Goal: Task Accomplishment & Management: Manage account settings

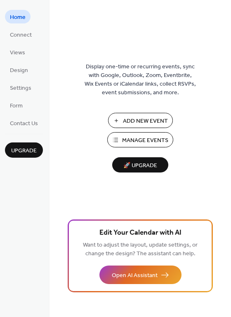
click at [145, 119] on span "Add New Event" at bounding box center [145, 121] width 45 height 9
click at [13, 35] on span "Connect" at bounding box center [21, 35] width 22 height 9
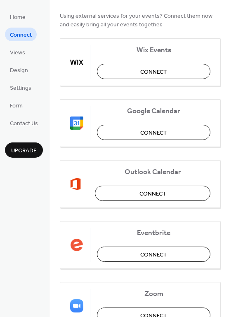
scroll to position [112, 0]
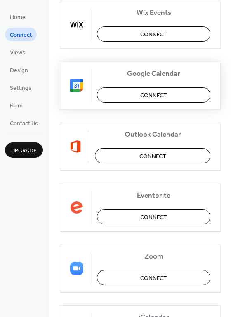
click at [146, 91] on span "Connect" at bounding box center [153, 95] width 27 height 9
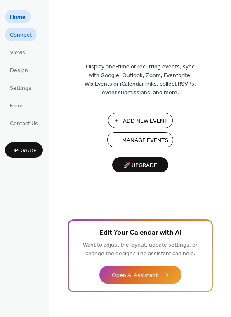
click at [26, 35] on span "Connect" at bounding box center [21, 35] width 22 height 9
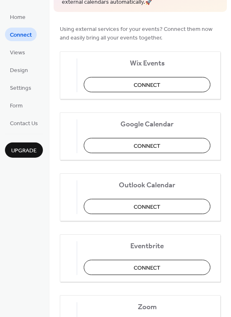
scroll to position [59, 0]
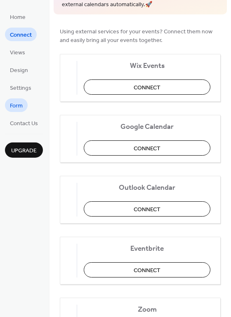
click at [16, 108] on span "Form" at bounding box center [16, 106] width 13 height 9
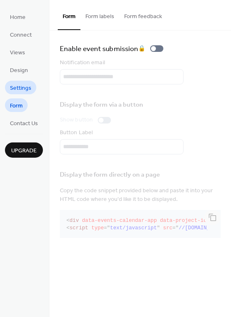
click at [28, 89] on span "Settings" at bounding box center [20, 88] width 21 height 9
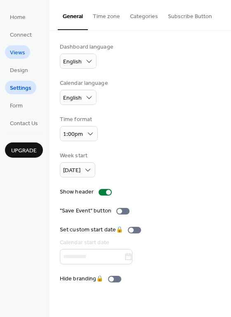
click at [29, 52] on link "Views" at bounding box center [17, 52] width 25 height 14
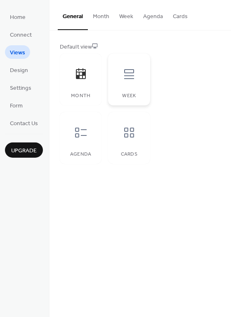
click at [134, 85] on div at bounding box center [129, 74] width 25 height 25
click at [68, 78] on div "Month" at bounding box center [81, 80] width 42 height 52
click at [88, 138] on div at bounding box center [80, 132] width 25 height 25
click at [124, 79] on icon at bounding box center [128, 74] width 13 height 13
click at [81, 83] on div at bounding box center [80, 74] width 25 height 25
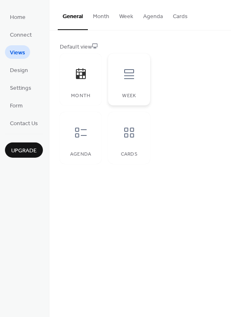
click at [123, 90] on div "Week" at bounding box center [129, 80] width 42 height 52
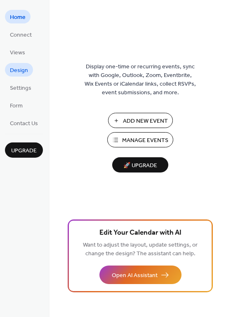
click at [20, 68] on span "Design" at bounding box center [19, 70] width 18 height 9
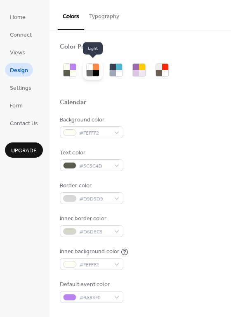
click at [90, 74] on div at bounding box center [90, 73] width 6 height 6
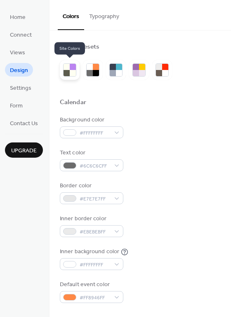
click at [66, 71] on div at bounding box center [66, 73] width 6 height 6
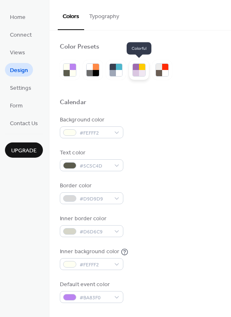
click at [142, 68] on div at bounding box center [142, 67] width 6 height 6
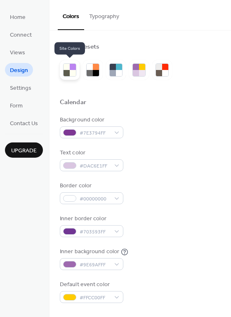
click at [66, 74] on div at bounding box center [66, 73] width 6 height 6
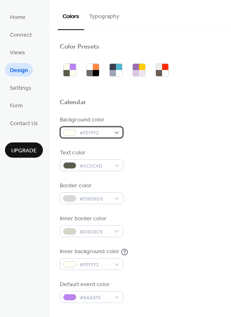
click at [87, 129] on span "#FEFFF2" at bounding box center [94, 133] width 30 height 9
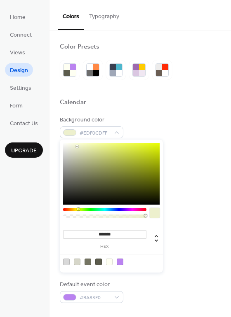
click at [77, 147] on div at bounding box center [111, 174] width 96 height 62
click at [87, 147] on div at bounding box center [111, 174] width 96 height 62
type input "*******"
drag, startPoint x: 85, startPoint y: 146, endPoint x: 80, endPoint y: 151, distance: 7.0
click at [80, 151] on div at bounding box center [111, 174] width 96 height 62
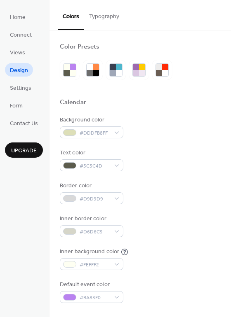
click at [194, 143] on div "Background color #DDDFB8FF Text color #5C5C4D Border color #D9D9D9 Inner border…" at bounding box center [140, 209] width 161 height 187
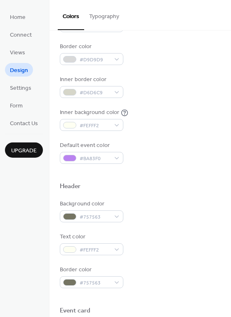
scroll to position [150, 0]
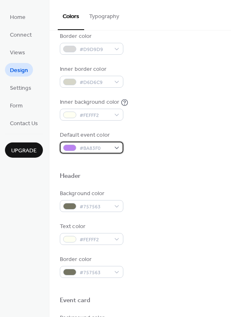
click at [114, 148] on div "#BA83F0" at bounding box center [91, 148] width 63 height 12
click at [170, 135] on div "Default event color #BA83F0" at bounding box center [140, 142] width 161 height 23
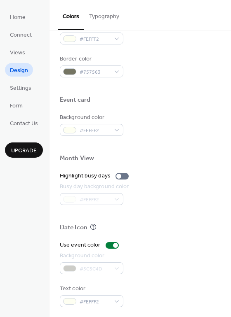
scroll to position [352, 0]
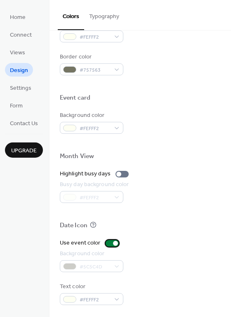
click at [113, 243] on div at bounding box center [115, 243] width 5 height 5
click at [110, 243] on div at bounding box center [111, 243] width 13 height 7
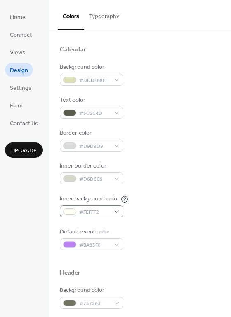
scroll to position [0, 0]
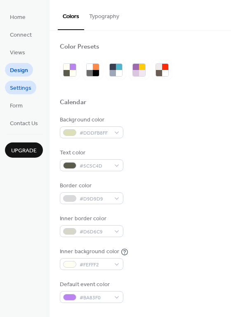
click at [18, 90] on span "Settings" at bounding box center [20, 88] width 21 height 9
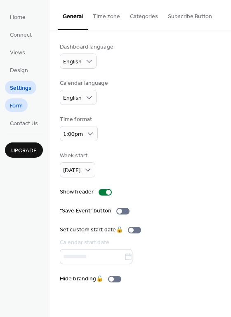
click at [19, 102] on span "Form" at bounding box center [16, 106] width 13 height 9
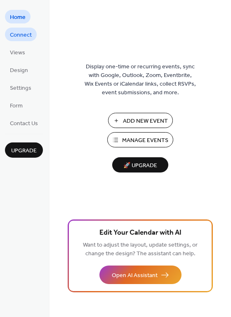
click at [21, 35] on span "Connect" at bounding box center [21, 35] width 22 height 9
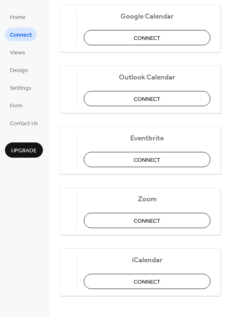
scroll to position [171, 0]
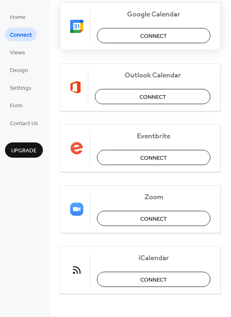
click at [123, 35] on button "Connect" at bounding box center [153, 35] width 113 height 15
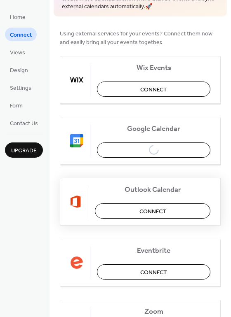
scroll to position [0, 0]
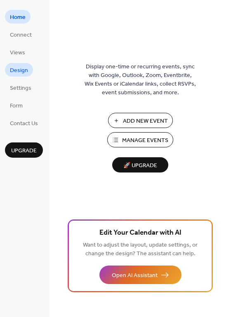
click at [21, 71] on span "Design" at bounding box center [19, 70] width 18 height 9
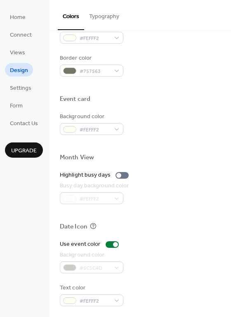
scroll to position [352, 0]
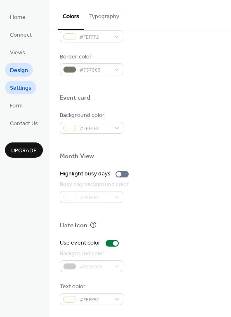
click at [24, 87] on span "Settings" at bounding box center [20, 88] width 21 height 9
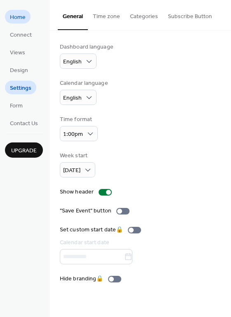
click at [23, 22] on span "Home" at bounding box center [18, 17] width 16 height 9
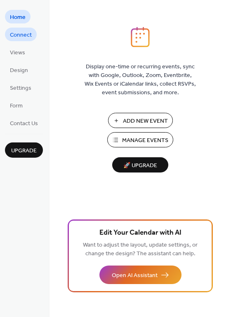
click at [22, 37] on span "Connect" at bounding box center [21, 35] width 22 height 9
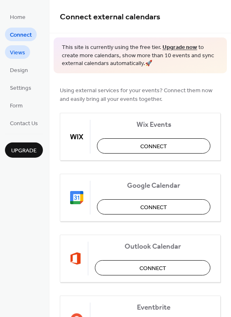
click at [18, 51] on span "Views" at bounding box center [17, 53] width 15 height 9
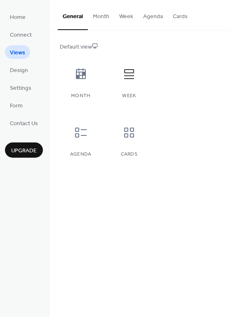
click at [150, 14] on button "Agenda" at bounding box center [153, 14] width 30 height 29
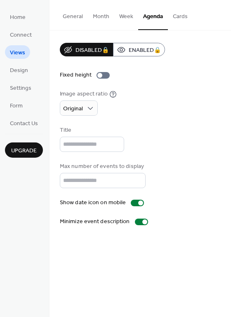
click at [176, 18] on button "Cards" at bounding box center [180, 14] width 25 height 29
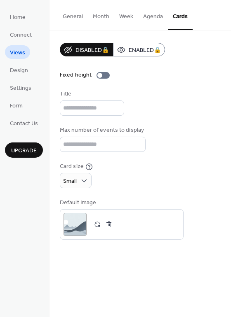
click at [102, 18] on button "Month" at bounding box center [101, 14] width 26 height 29
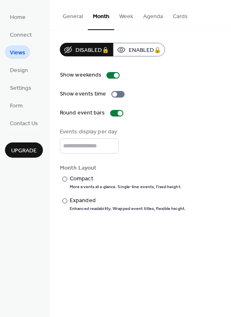
click at [121, 18] on button "Week" at bounding box center [126, 14] width 24 height 29
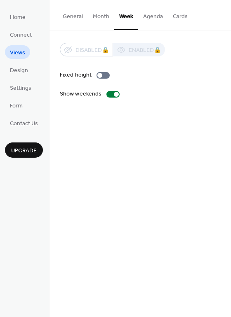
click at [98, 17] on button "Month" at bounding box center [101, 14] width 26 height 29
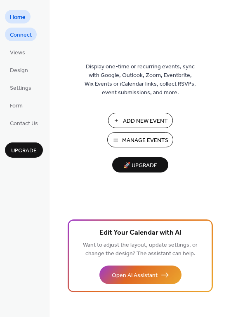
click at [21, 35] on span "Connect" at bounding box center [21, 35] width 22 height 9
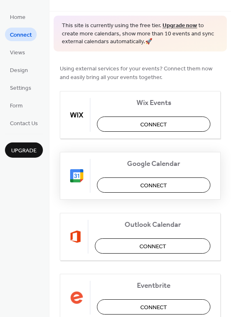
scroll to position [21, 0]
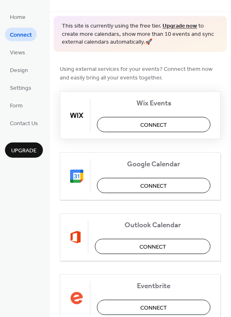
click at [133, 126] on button "Connect" at bounding box center [153, 124] width 113 height 15
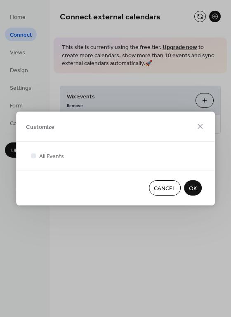
scroll to position [0, 0]
click at [188, 186] on button "OK" at bounding box center [193, 187] width 18 height 15
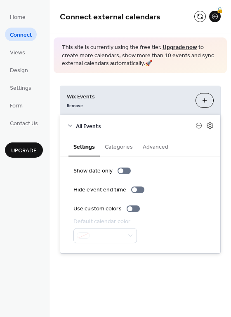
click at [125, 262] on div "**********" at bounding box center [139, 169] width 181 height 193
click at [108, 149] on button "Categories" at bounding box center [119, 146] width 38 height 19
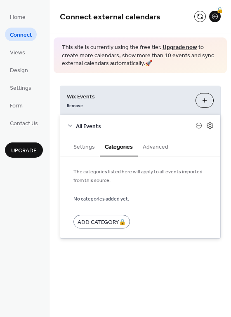
click at [143, 147] on button "Advanced" at bounding box center [155, 146] width 35 height 19
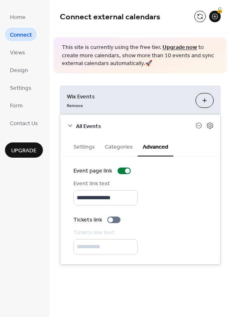
click at [94, 147] on button "Settings" at bounding box center [83, 146] width 31 height 19
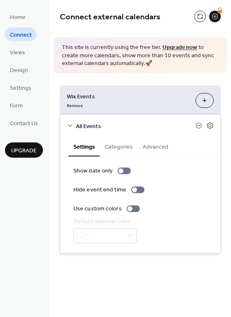
click at [73, 124] on div "All Events" at bounding box center [140, 126] width 160 height 22
click at [70, 124] on icon at bounding box center [70, 125] width 7 height 7
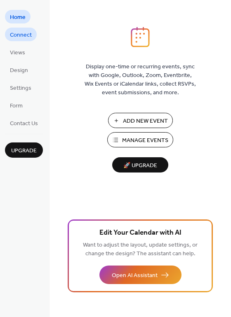
click at [24, 33] on span "Connect" at bounding box center [21, 35] width 22 height 9
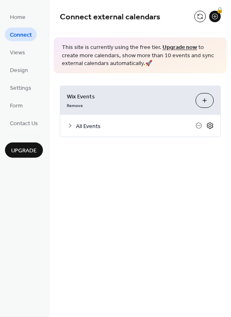
click at [210, 126] on icon at bounding box center [209, 125] width 7 height 7
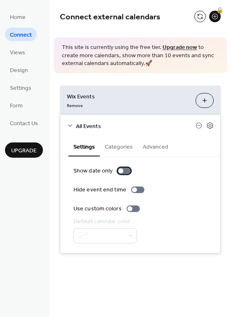
click at [124, 169] on div at bounding box center [123, 171] width 13 height 7
click at [125, 169] on div at bounding box center [127, 170] width 5 height 5
click at [129, 208] on div at bounding box center [129, 208] width 5 height 5
click at [67, 104] on link "Remove" at bounding box center [75, 105] width 16 height 9
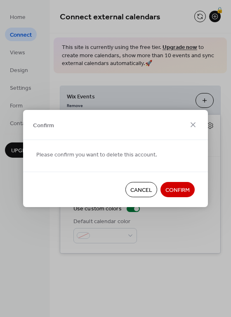
click at [165, 190] on span "Confirm" at bounding box center [177, 190] width 24 height 9
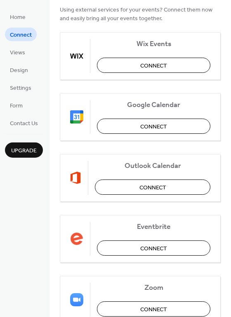
scroll to position [75, 0]
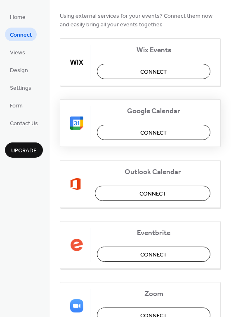
click at [150, 129] on span "Connect" at bounding box center [153, 133] width 27 height 9
click at [125, 129] on div "Google Calendar Connect" at bounding box center [140, 123] width 161 height 48
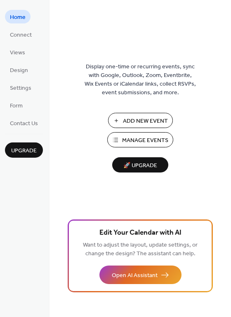
click at [130, 124] on span "Add New Event" at bounding box center [145, 121] width 45 height 9
click at [27, 91] on span "Settings" at bounding box center [20, 88] width 21 height 9
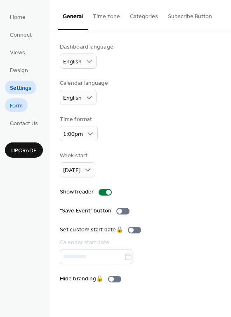
click at [25, 103] on link "Form" at bounding box center [16, 105] width 23 height 14
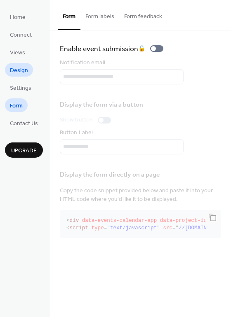
click at [28, 70] on link "Design" at bounding box center [19, 70] width 28 height 14
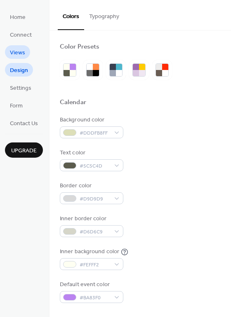
click at [23, 49] on span "Views" at bounding box center [17, 53] width 15 height 9
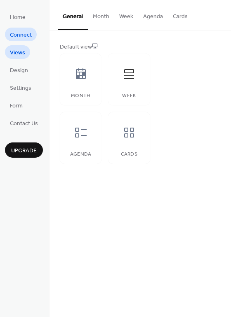
click at [26, 35] on span "Connect" at bounding box center [21, 35] width 22 height 9
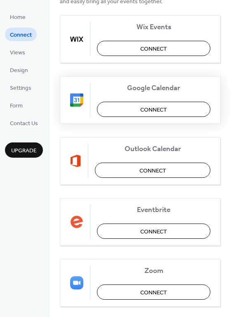
scroll to position [75, 0]
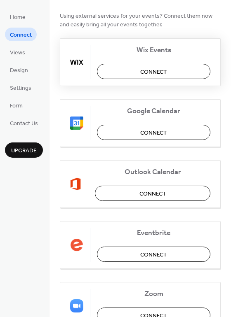
click at [141, 70] on span "Connect" at bounding box center [153, 72] width 27 height 9
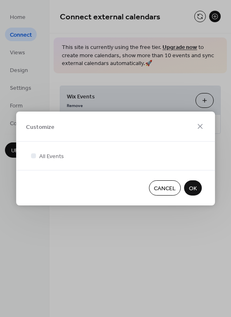
scroll to position [0, 0]
click at [34, 156] on icon at bounding box center [33, 155] width 3 height 3
click at [34, 156] on div at bounding box center [33, 155] width 5 height 5
click at [201, 128] on icon at bounding box center [200, 127] width 10 height 10
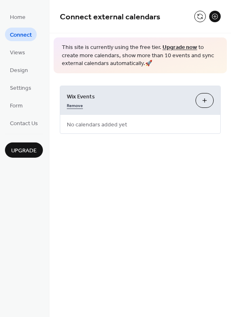
click at [77, 105] on link "Remove" at bounding box center [75, 105] width 16 height 9
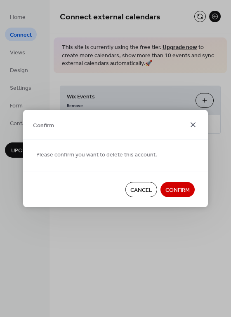
click at [195, 122] on icon at bounding box center [193, 125] width 10 height 10
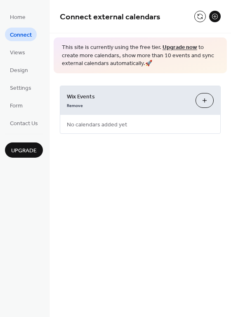
click at [104, 128] on span "No calendars added yet" at bounding box center [96, 124] width 73 height 19
click at [199, 103] on button "Customize" at bounding box center [204, 100] width 18 height 15
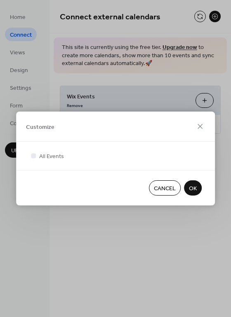
click at [189, 185] on span "OK" at bounding box center [193, 189] width 8 height 9
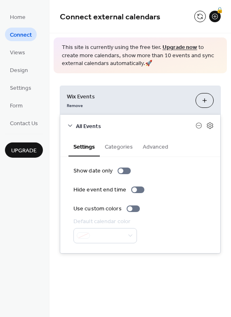
click at [119, 145] on button "Categories" at bounding box center [119, 146] width 38 height 19
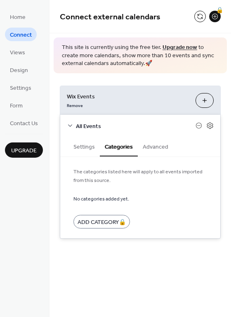
click at [82, 143] on button "Settings" at bounding box center [83, 146] width 31 height 19
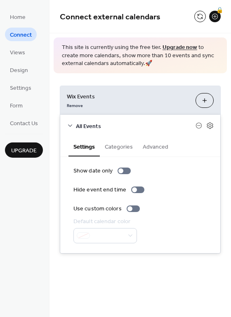
click at [103, 236] on div at bounding box center [104, 235] width 63 height 15
click at [127, 210] on div at bounding box center [129, 208] width 5 height 5
click at [87, 129] on span "All Events" at bounding box center [135, 126] width 119 height 9
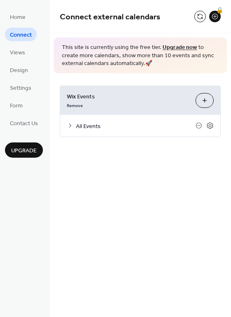
click at [87, 126] on span "All Events" at bounding box center [135, 126] width 119 height 9
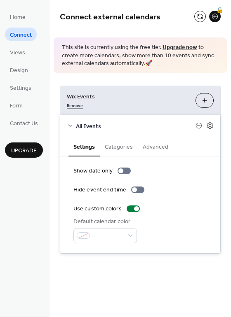
click at [76, 105] on link "Remove" at bounding box center [75, 105] width 16 height 9
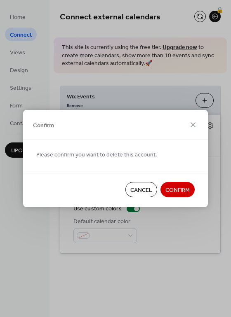
click at [171, 186] on span "Confirm" at bounding box center [177, 190] width 24 height 9
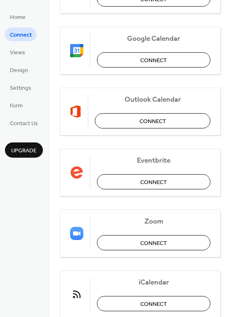
scroll to position [150, 0]
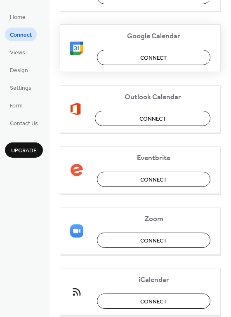
click at [145, 60] on span "Connect" at bounding box center [153, 58] width 27 height 9
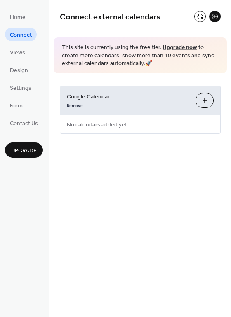
scroll to position [0, 0]
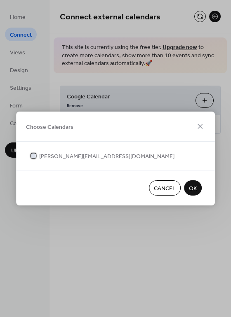
click at [31, 156] on div at bounding box center [33, 155] width 5 height 5
click at [191, 187] on span "OK" at bounding box center [193, 189] width 8 height 9
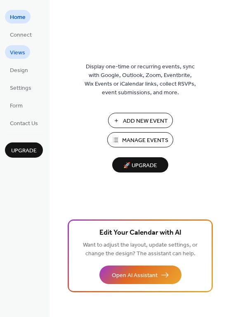
click at [26, 49] on link "Views" at bounding box center [17, 52] width 25 height 14
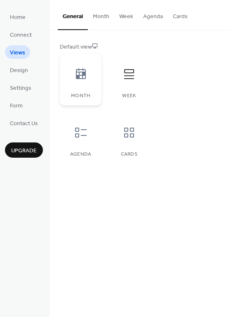
click at [77, 65] on div at bounding box center [80, 74] width 25 height 25
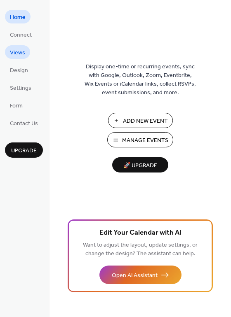
click at [19, 53] on span "Views" at bounding box center [17, 53] width 15 height 9
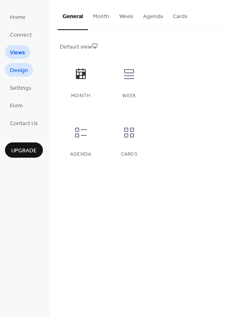
click at [17, 68] on span "Design" at bounding box center [19, 70] width 18 height 9
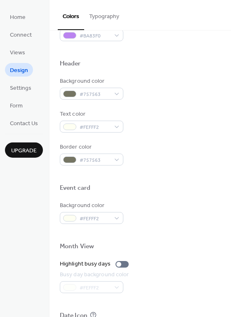
scroll to position [352, 0]
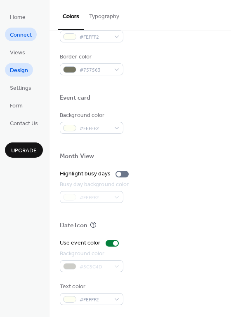
click at [25, 38] on span "Connect" at bounding box center [21, 35] width 22 height 9
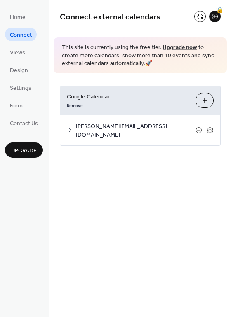
click at [92, 126] on span "julie@pilatesliftlab.com" at bounding box center [135, 130] width 119 height 17
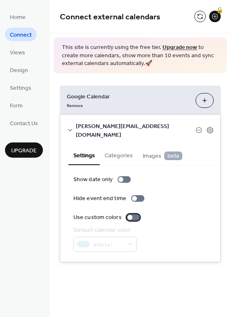
click at [127, 215] on div at bounding box center [129, 217] width 5 height 5
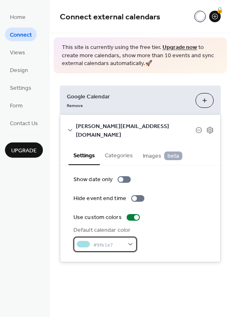
click at [118, 241] on span "#9fe1e7" at bounding box center [108, 245] width 30 height 9
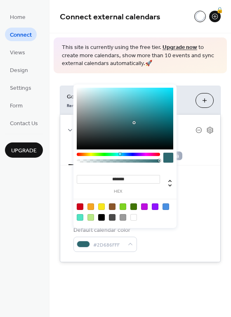
drag, startPoint x: 117, startPoint y: 133, endPoint x: 134, endPoint y: 121, distance: 21.0
click at [134, 121] on div at bounding box center [125, 119] width 96 height 62
drag, startPoint x: 143, startPoint y: 122, endPoint x: 141, endPoint y: 113, distance: 8.8
click at [141, 113] on div at bounding box center [125, 119] width 96 height 62
click at [81, 205] on div at bounding box center [80, 206] width 7 height 7
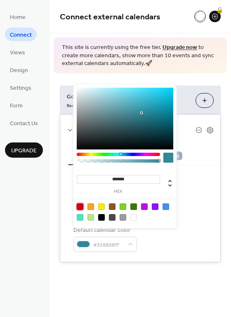
type input "*******"
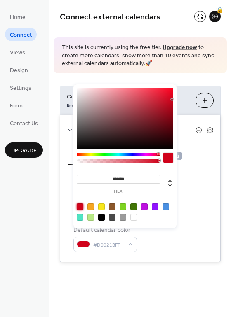
click at [187, 199] on div "Show date only Hide event end time Use custom colors Default calendar color #D0…" at bounding box center [139, 213] width 133 height 77
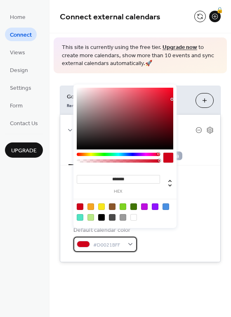
click at [105, 241] on span "#D0021BFF" at bounding box center [108, 245] width 30 height 9
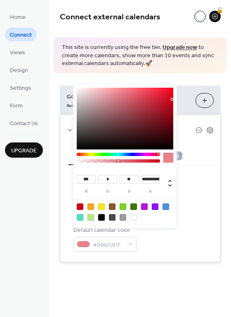
click at [118, 161] on div at bounding box center [118, 160] width 81 height 3
type input "***"
type input "**"
type input "***"
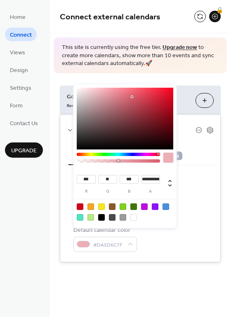
type input "***"
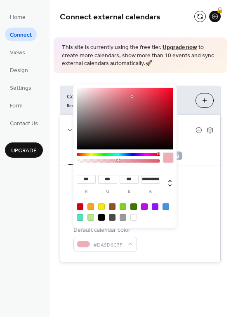
type input "***"
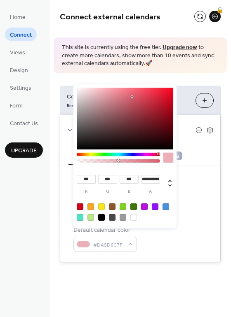
type input "***"
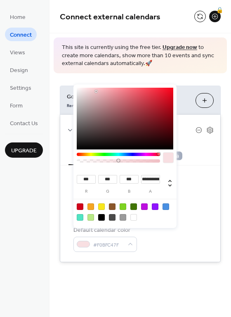
type input "***"
drag, startPoint x: 132, startPoint y: 97, endPoint x: 94, endPoint y: 87, distance: 38.9
click at [94, 87] on div "**********" at bounding box center [124, 156] width 103 height 144
type input "***"
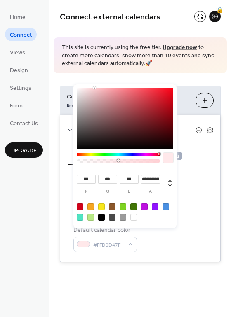
type input "***"
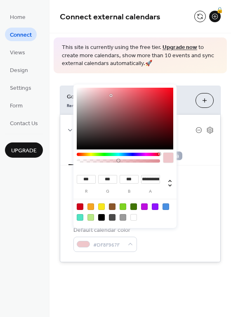
type input "***"
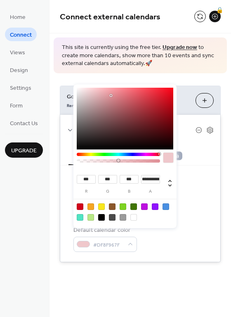
type input "***"
drag, startPoint x: 111, startPoint y: 96, endPoint x: 114, endPoint y: 75, distance: 21.3
click at [114, 75] on body "**********" at bounding box center [115, 158] width 231 height 317
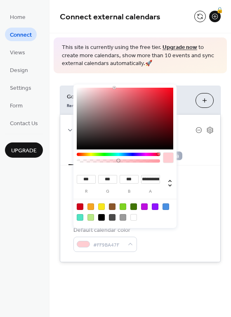
type input "***"
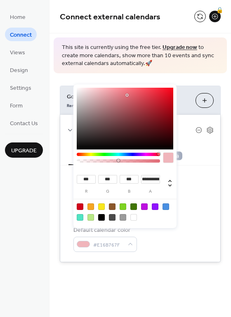
type input "***"
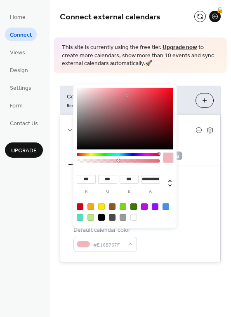
type input "***"
drag, startPoint x: 127, startPoint y: 95, endPoint x: 129, endPoint y: 67, distance: 28.5
click at [129, 67] on body "**********" at bounding box center [115, 158] width 231 height 317
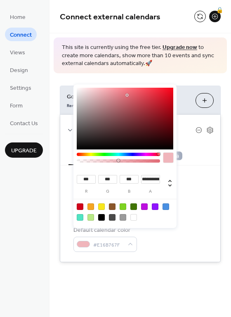
type input "***"
click at [191, 175] on div "Show date only" at bounding box center [139, 179] width 133 height 9
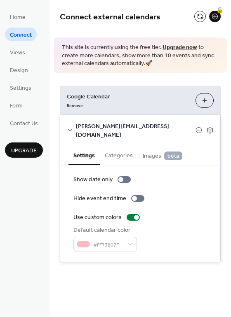
click at [125, 146] on button "Categories" at bounding box center [119, 154] width 38 height 19
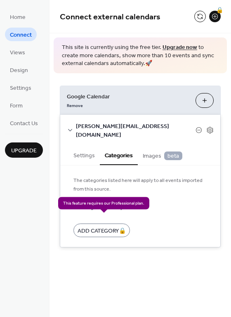
click at [112, 224] on div "Add Category 🔒" at bounding box center [101, 231] width 56 height 14
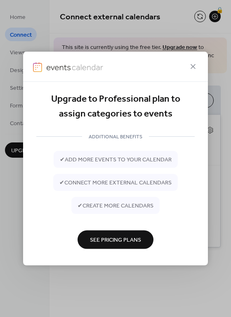
click at [143, 238] on button "See Pricing Plans" at bounding box center [115, 239] width 76 height 19
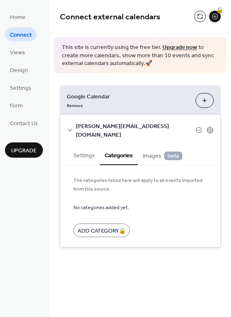
click at [221, 80] on div "Google Calendar Remove Choose Calendars julie@pilatesliftlab.com Settings Categ…" at bounding box center [139, 166] width 181 height 187
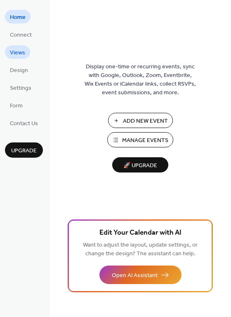
click at [22, 49] on span "Views" at bounding box center [17, 53] width 15 height 9
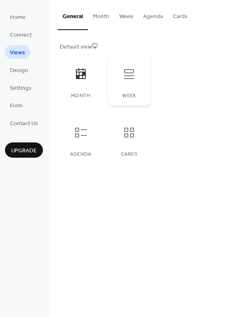
click at [123, 68] on icon at bounding box center [128, 74] width 13 height 13
